Goal: Find specific page/section: Find specific page/section

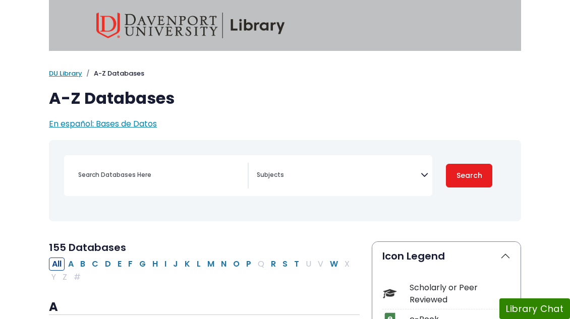
click at [424, 174] on icon "Search filters" at bounding box center [424, 173] width 8 height 15
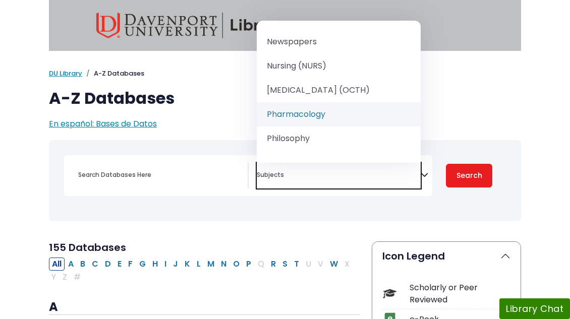
scroll to position [968, 0]
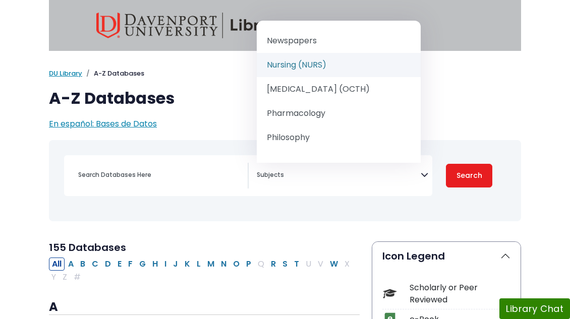
select select "219076"
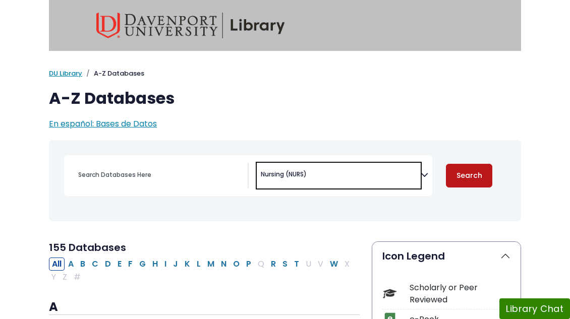
click at [475, 175] on button "Search" at bounding box center [469, 176] width 46 height 24
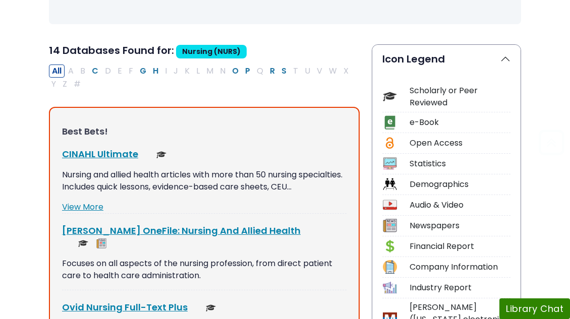
scroll to position [199, 0]
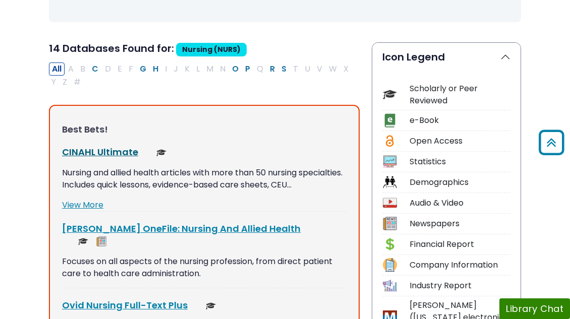
click at [96, 150] on link "CINAHL Ultimate This link opens in a new window" at bounding box center [100, 152] width 76 height 13
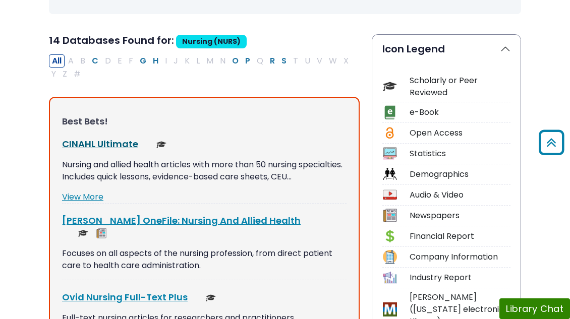
click at [109, 143] on link "CINAHL Ultimate This link opens in a new window" at bounding box center [100, 144] width 76 height 13
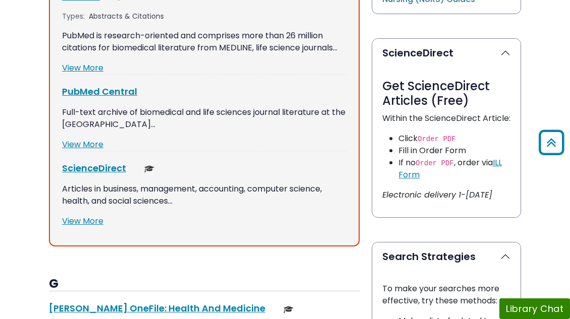
scroll to position [742, 0]
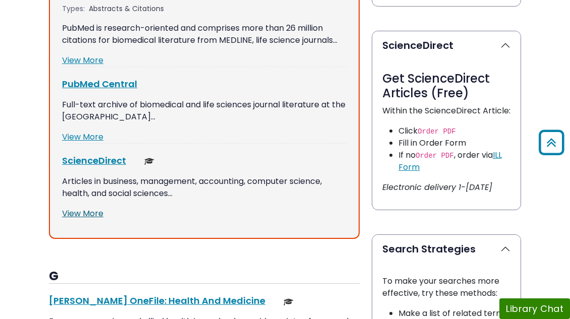
click at [92, 208] on link "View More" at bounding box center [82, 214] width 41 height 12
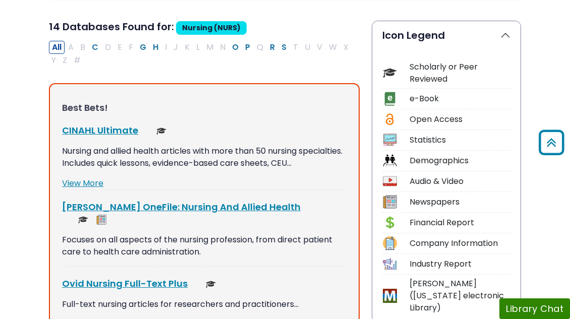
scroll to position [220, 0]
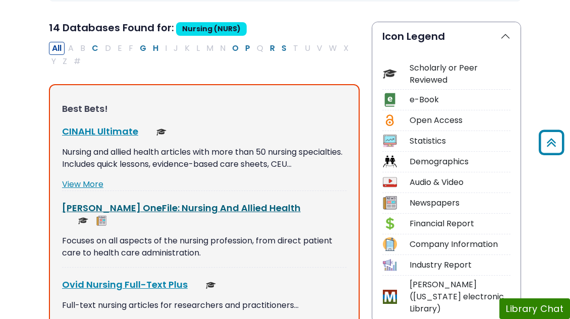
click at [196, 211] on link "[PERSON_NAME] OneFile: Nursing And Allied Health This link opens in a new window" at bounding box center [181, 208] width 238 height 13
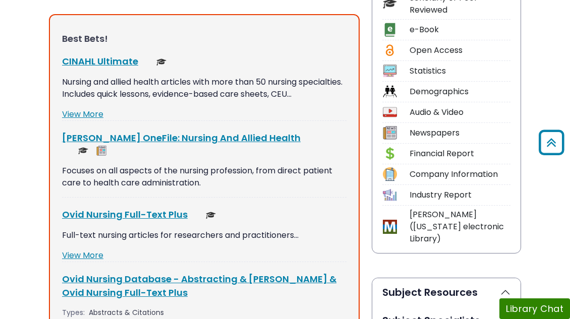
scroll to position [301, 0]
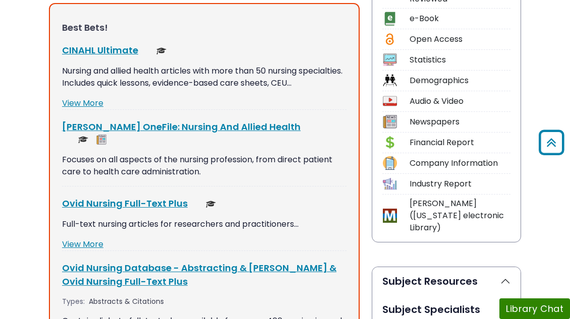
click at [164, 201] on div "Ovid Nursing Full-Text Plus This link opens in a new window Full-text nursing a…" at bounding box center [204, 224] width 284 height 54
click at [164, 197] on link "Ovid Nursing Full-Text Plus This link opens in a new window" at bounding box center [125, 203] width 126 height 13
click at [128, 197] on link "Ovid Nursing Full-Text Plus This link opens in a new window" at bounding box center [125, 203] width 126 height 13
